Goal: Task Accomplishment & Management: Use online tool/utility

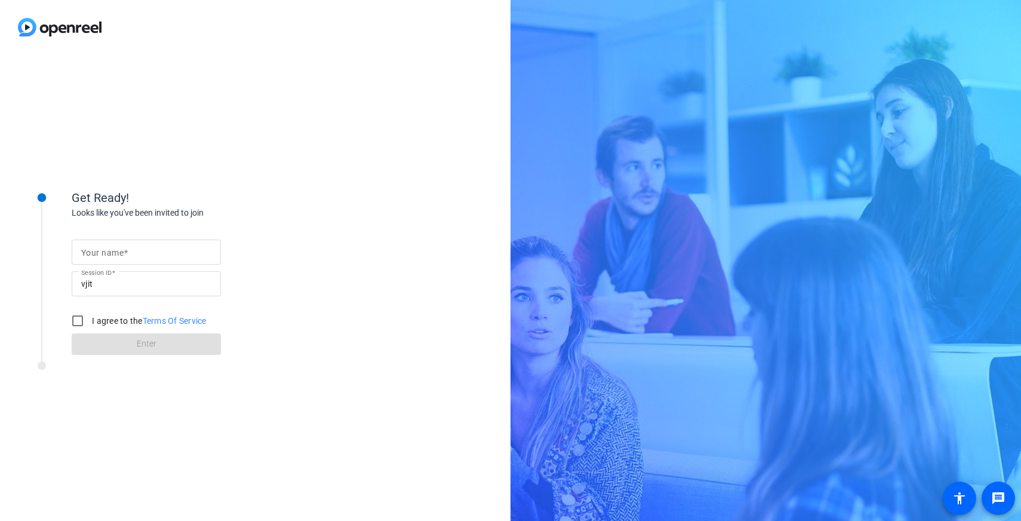
click at [95, 253] on mat-label "Your name" at bounding box center [102, 253] width 42 height 10
click at [95, 253] on input "Your name" at bounding box center [146, 252] width 130 height 14
type input "[PERSON_NAME]"
click at [72, 319] on input "I agree to the Terms Of Service" at bounding box center [78, 321] width 24 height 24
checkbox input "true"
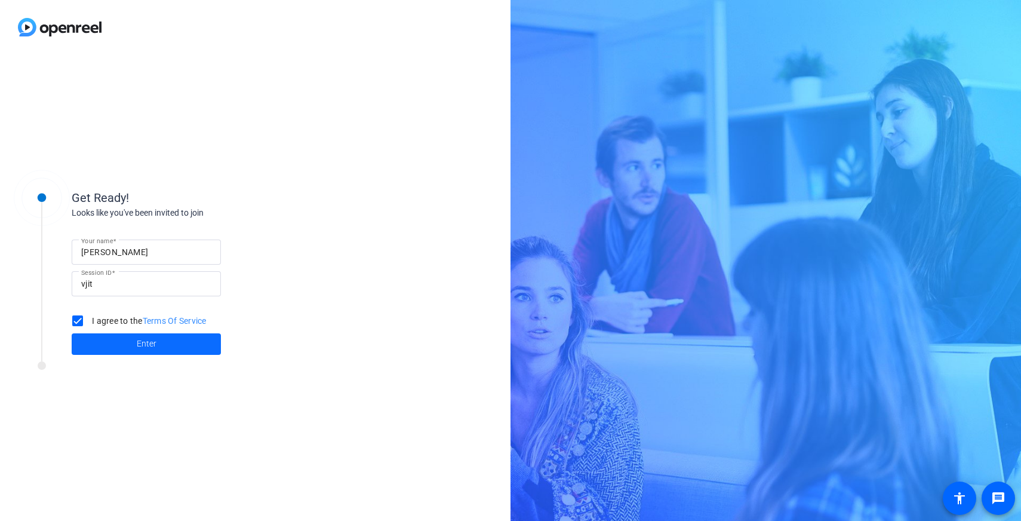
click at [113, 338] on span at bounding box center [146, 344] width 149 height 29
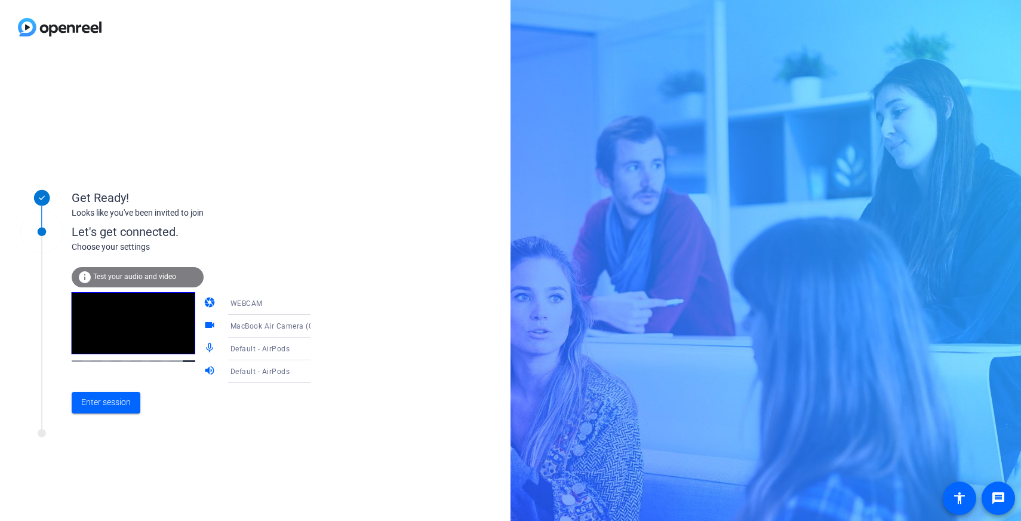
click at [250, 328] on span "MacBook Air Camera (0000:0001)" at bounding box center [289, 326] width 119 height 10
click at [314, 342] on div at bounding box center [510, 260] width 1021 height 521
click at [103, 405] on span "Enter session" at bounding box center [106, 402] width 50 height 13
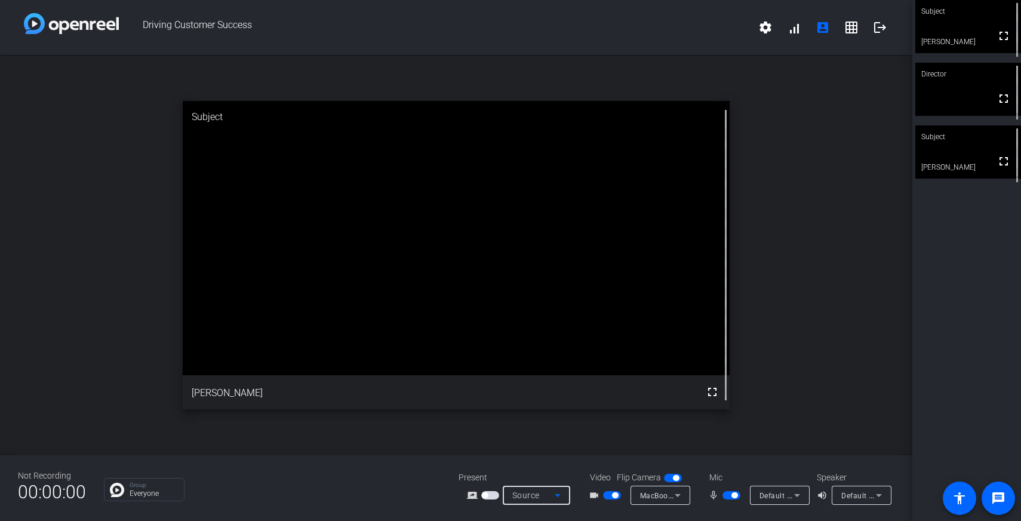
click at [515, 498] on span "Source" at bounding box center [525, 495] width 27 height 10
click at [424, 469] on div at bounding box center [510, 260] width 1021 height 521
